Goal: Transaction & Acquisition: Purchase product/service

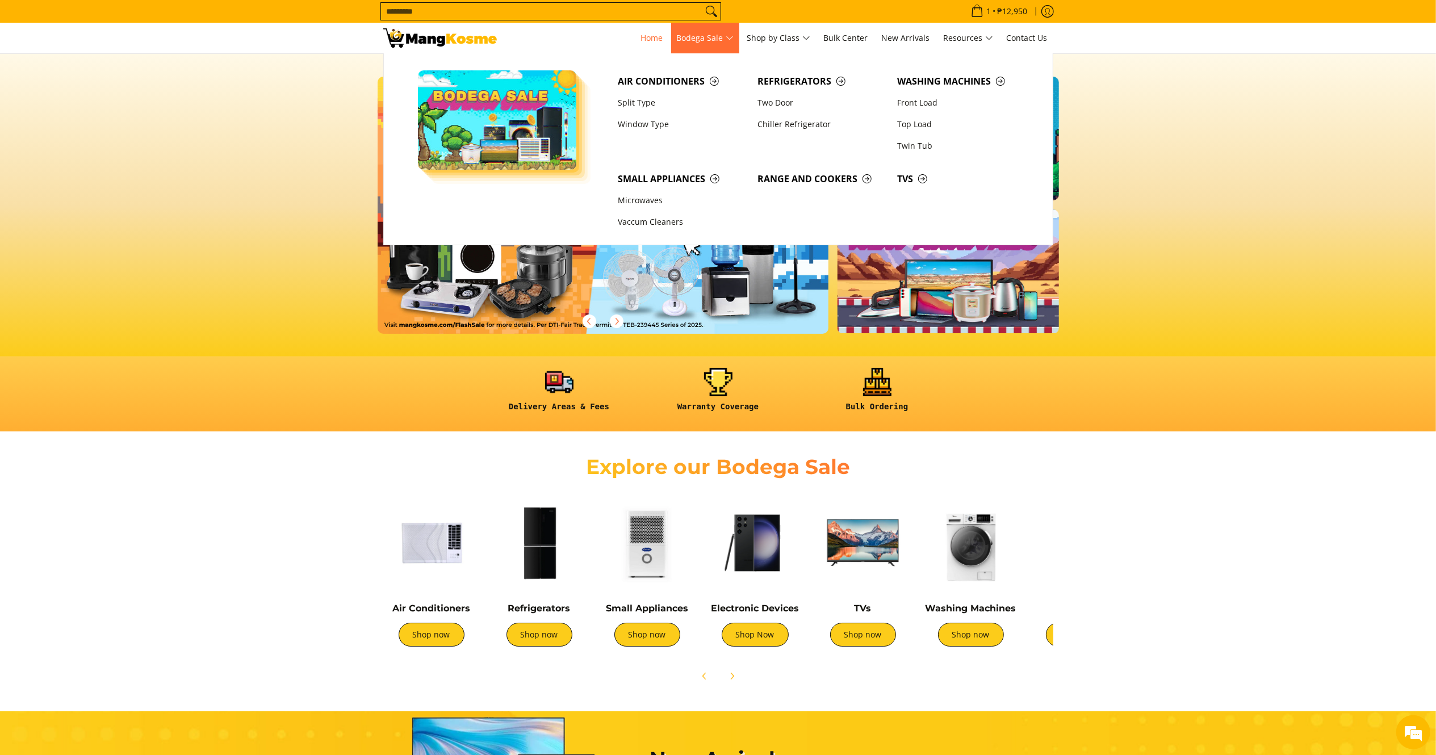
scroll to position [0, 1842]
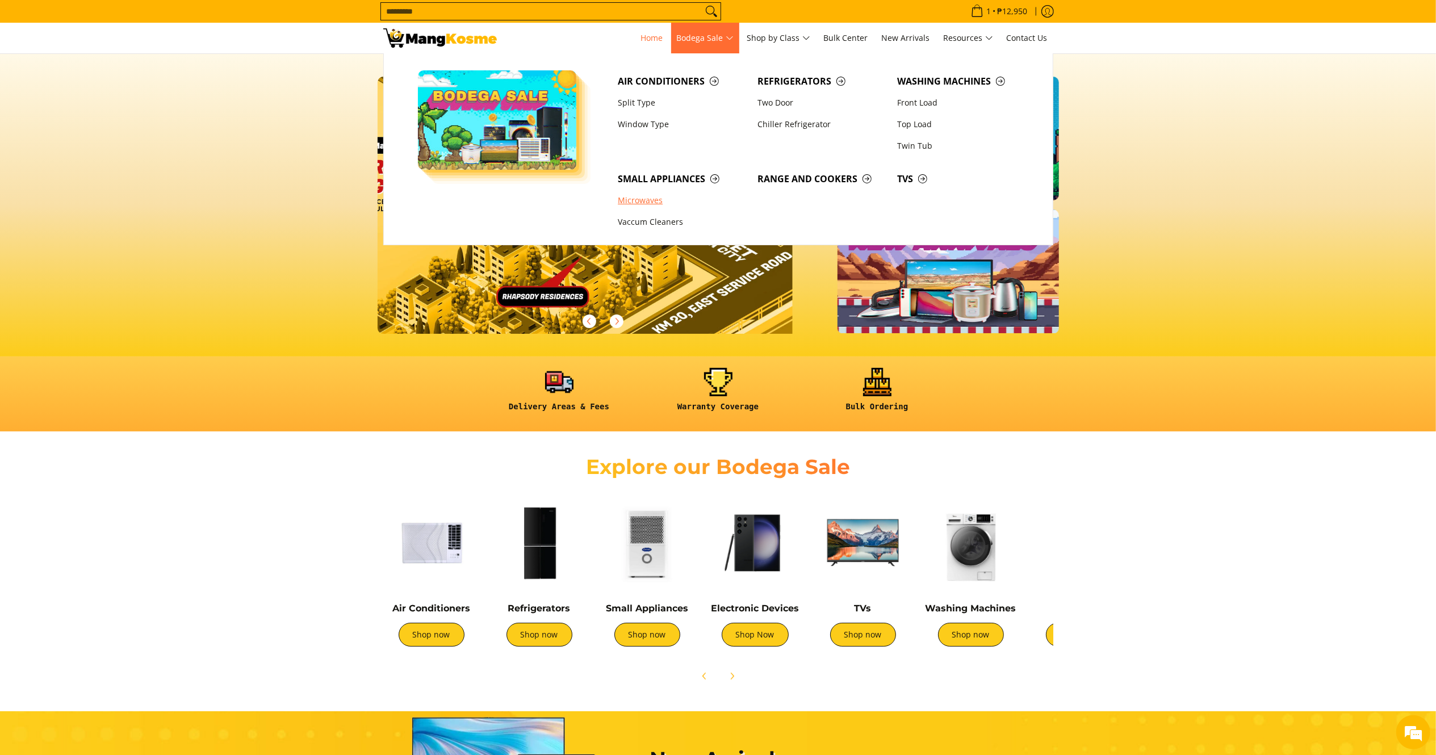
click at [651, 201] on link "Microwaves" at bounding box center [682, 201] width 140 height 22
